Goal: Information Seeking & Learning: Learn about a topic

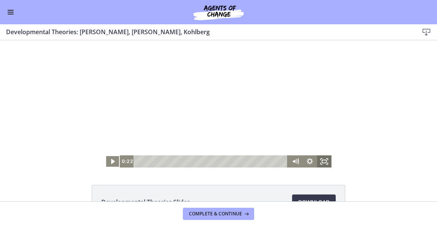
click at [326, 165] on icon "Fullscreen" at bounding box center [324, 161] width 14 height 12
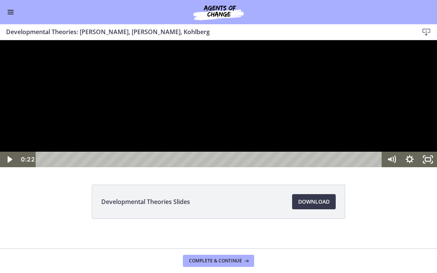
click at [370, 167] on div at bounding box center [218, 103] width 437 height 127
click at [15, 167] on div "0:00 0:00" at bounding box center [218, 160] width 437 height 16
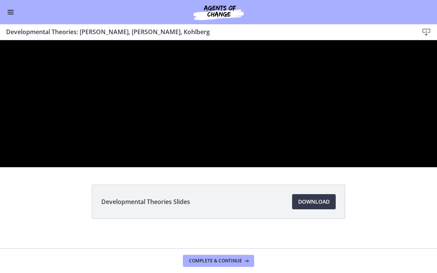
click at [375, 156] on div at bounding box center [218, 103] width 437 height 127
click at [0, 40] on button "Play Video: crt89dfaoh5c72tgt07g.mp4" at bounding box center [0, 40] width 0 height 0
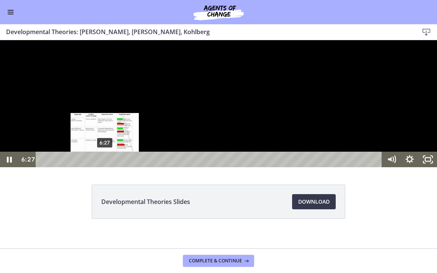
click at [105, 167] on div "6:27" at bounding box center [211, 160] width 336 height 16
click at [102, 167] on div "6:09" at bounding box center [211, 160] width 336 height 16
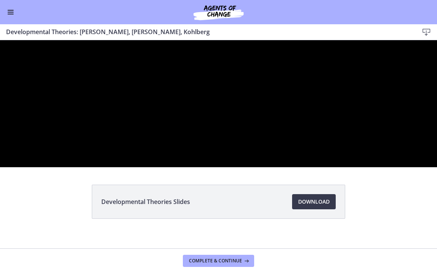
click at [410, 167] on div at bounding box center [218, 103] width 437 height 127
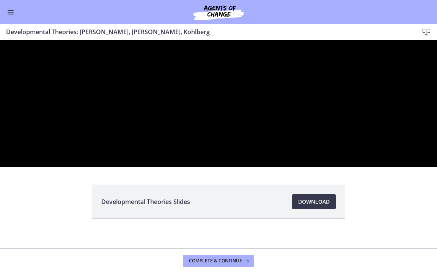
click at [410, 167] on div at bounding box center [218, 103] width 437 height 127
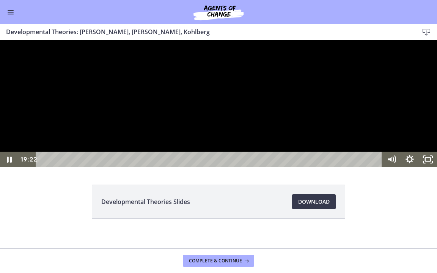
click at [388, 167] on div at bounding box center [218, 103] width 437 height 127
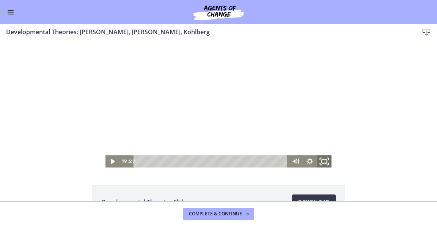
click at [322, 165] on icon "Fullscreen" at bounding box center [324, 161] width 17 height 14
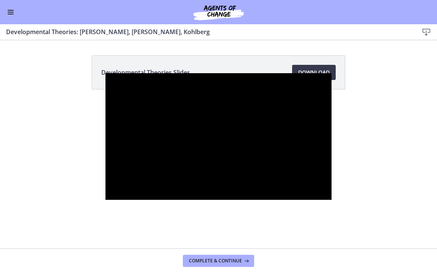
click at [332, 73] on div at bounding box center [219, 136] width 226 height 127
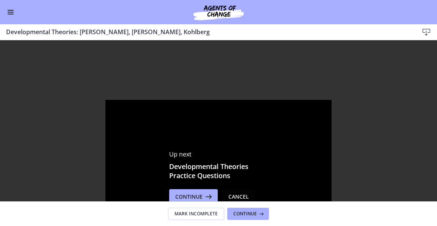
scroll to position [38, 0]
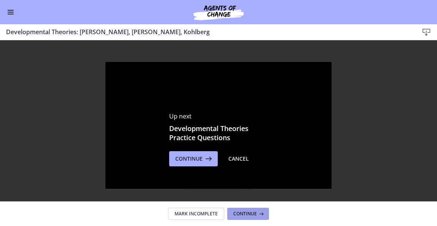
click at [256, 211] on span "Continue" at bounding box center [245, 214] width 24 height 6
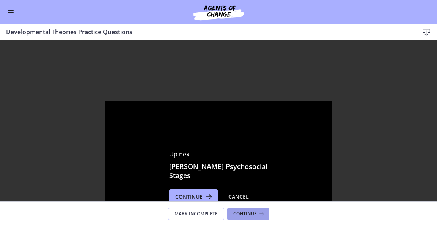
click at [254, 219] on button "Continue" at bounding box center [248, 214] width 42 height 12
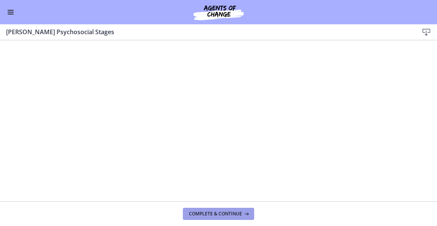
click at [232, 218] on button "Complete & continue" at bounding box center [218, 214] width 71 height 12
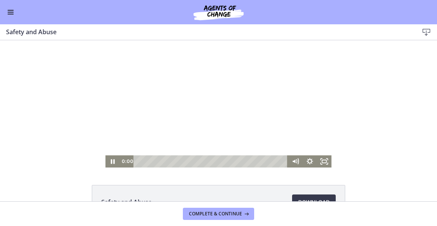
drag, startPoint x: 138, startPoint y: 162, endPoint x: 104, endPoint y: 160, distance: 34.2
click at [124, 164] on div "0:00 0:00" at bounding box center [204, 161] width 169 height 12
click at [104, 160] on icon "Pause" at bounding box center [112, 161] width 17 height 14
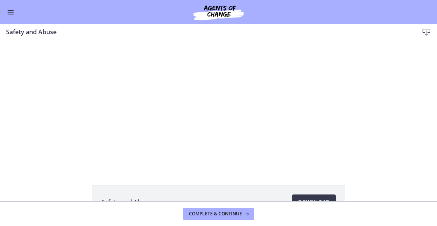
click at [8, 17] on div "Go to Dashboard" at bounding box center [218, 12] width 437 height 24
click at [5, 9] on div "Go to Dashboard" at bounding box center [218, 12] width 437 height 24
click at [9, 11] on button "Enable menu" at bounding box center [10, 12] width 9 height 9
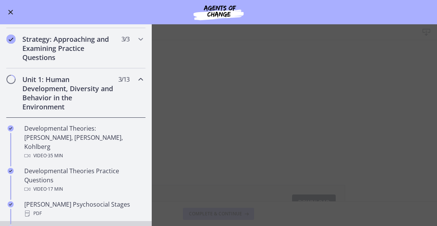
scroll to position [114, 0]
click at [14, 11] on button "Enable menu" at bounding box center [10, 12] width 9 height 9
